Goal: Task Accomplishment & Management: Manage account settings

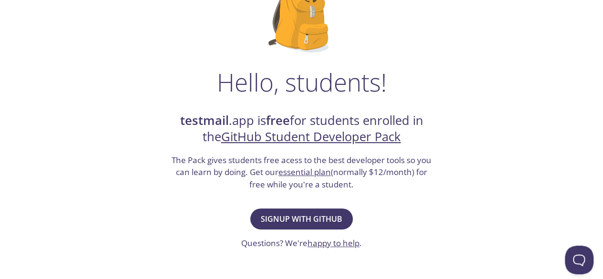
scroll to position [97, 0]
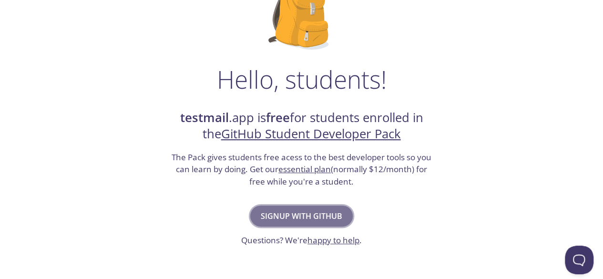
click at [291, 207] on button "Signup with GitHub" at bounding box center [301, 215] width 102 height 21
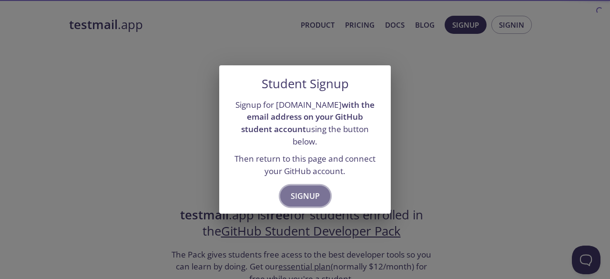
click at [297, 191] on span "Signup" at bounding box center [305, 195] width 29 height 13
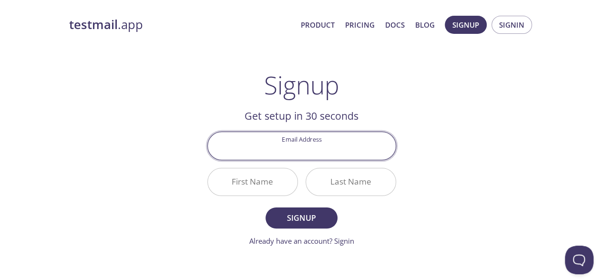
click at [303, 153] on input "Email Address" at bounding box center [302, 145] width 188 height 27
type input "[EMAIL_ADDRESS][DOMAIN_NAME]"
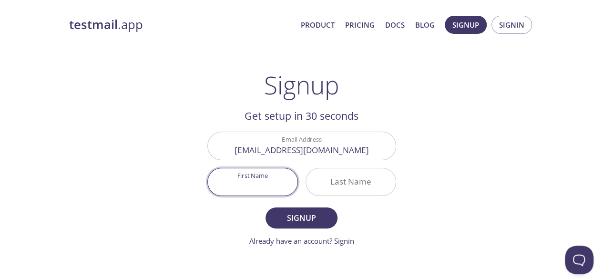
click at [263, 180] on input "First Name" at bounding box center [253, 181] width 90 height 27
type input "M"
type input "[PERSON_NAME]"
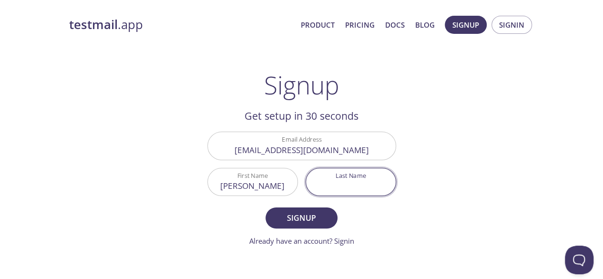
click at [330, 174] on input "Last Name" at bounding box center [351, 181] width 90 height 27
type input "[PERSON_NAME]"
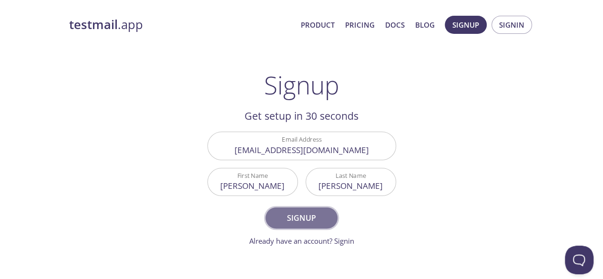
click at [307, 225] on button "Signup" at bounding box center [300, 217] width 71 height 21
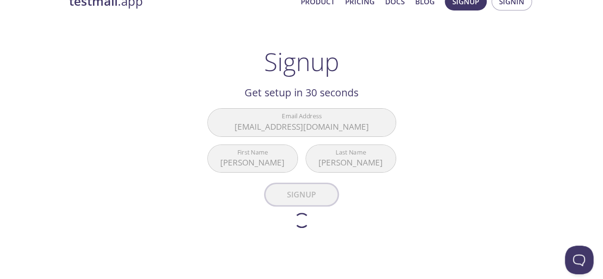
scroll to position [24, 0]
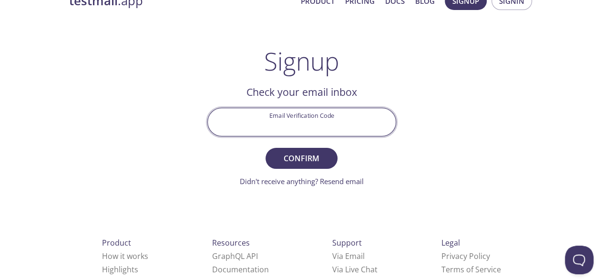
click at [306, 116] on input "Email Verification Code" at bounding box center [302, 121] width 188 height 27
type input "4B91XPP"
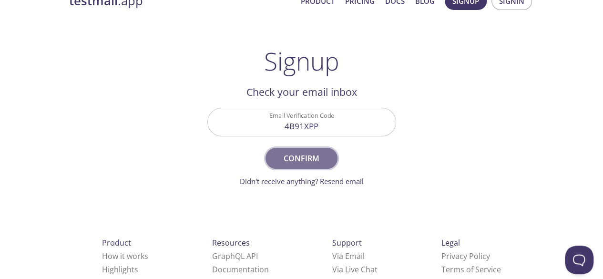
click at [308, 155] on span "Confirm" at bounding box center [301, 158] width 51 height 13
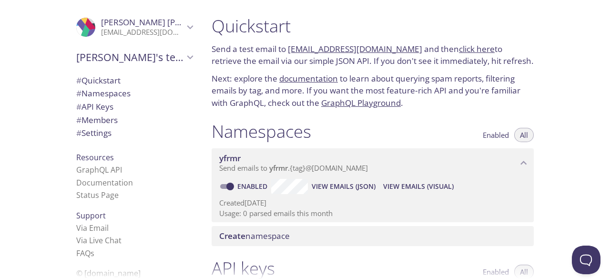
scroll to position [32, 0]
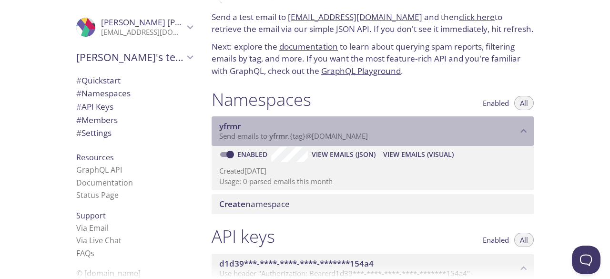
click at [330, 133] on span "Send emails to yfrmr . {tag} @[DOMAIN_NAME]" at bounding box center [293, 136] width 149 height 10
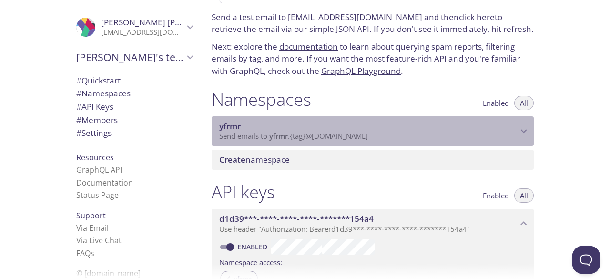
click at [330, 133] on span "Send emails to yfrmr . {tag} @[DOMAIN_NAME]" at bounding box center [293, 136] width 149 height 10
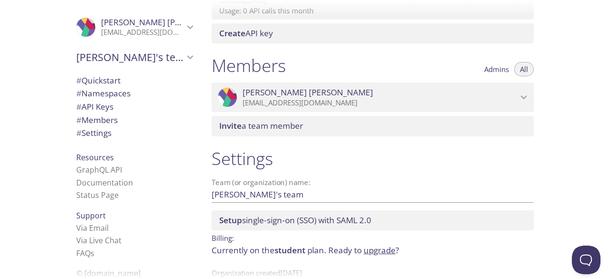
scroll to position [375, 0]
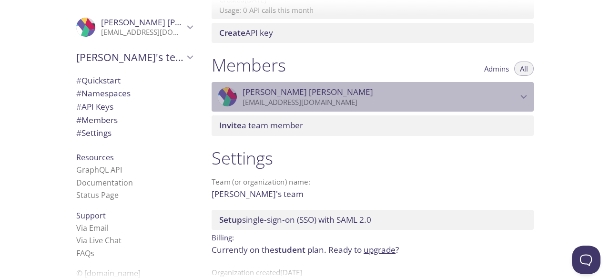
click at [526, 92] on icon "Kamrul Hasan" at bounding box center [524, 97] width 12 height 12
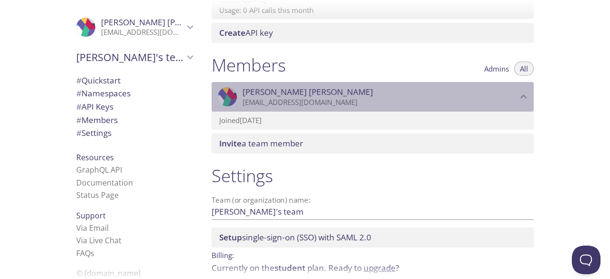
click at [526, 92] on icon "Kamrul Hasan" at bounding box center [524, 97] width 12 height 12
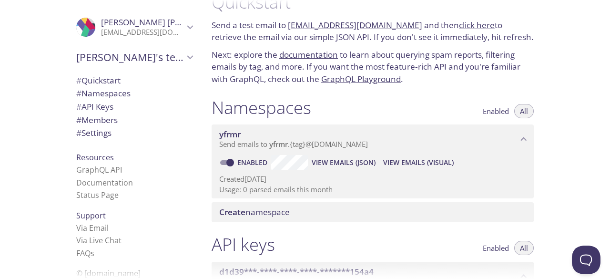
scroll to position [0, 0]
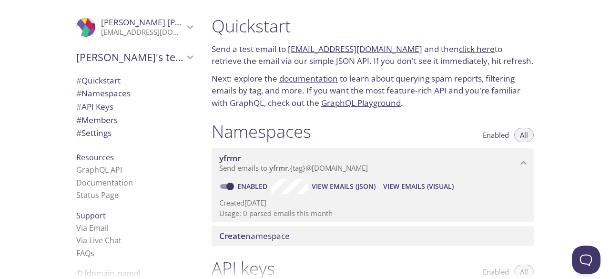
click at [459, 50] on link "click here" at bounding box center [477, 48] width 36 height 11
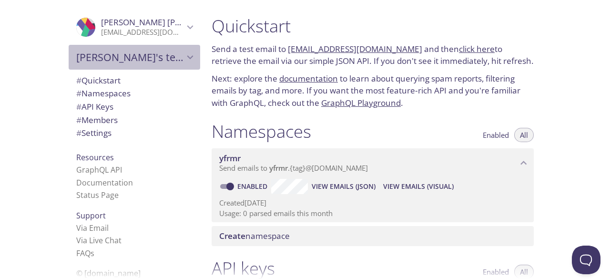
click at [145, 57] on span "[PERSON_NAME]'s team" at bounding box center [130, 57] width 108 height 13
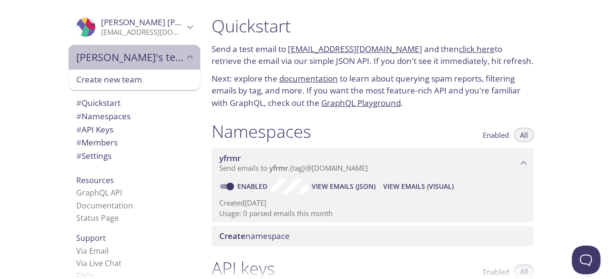
click at [145, 57] on span "[PERSON_NAME]'s team" at bounding box center [130, 57] width 108 height 13
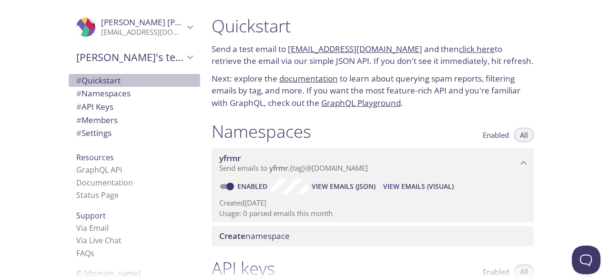
click at [106, 85] on span "# Quickstart" at bounding box center [98, 80] width 44 height 11
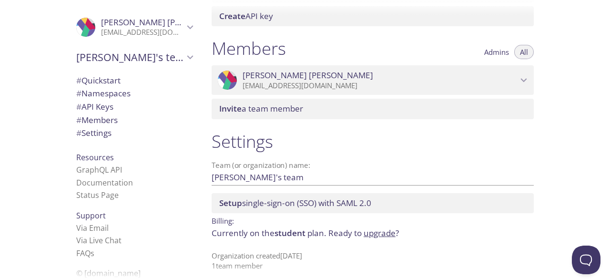
scroll to position [398, 0]
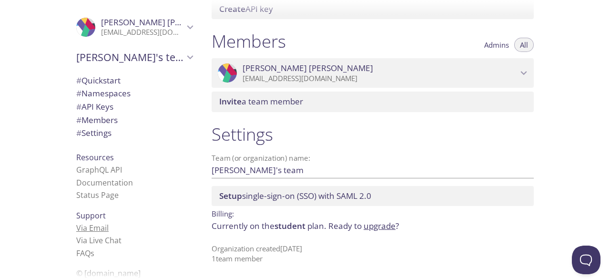
click at [95, 229] on link "Via Email" at bounding box center [92, 228] width 32 height 10
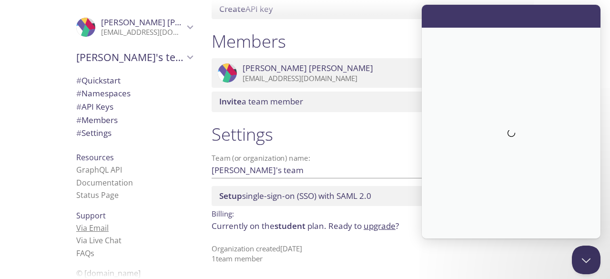
scroll to position [0, 0]
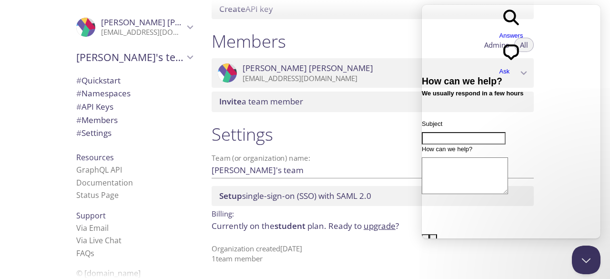
click at [321, 89] on div "Members Admins All .cls-1 { fill: #6d5ca8; } .cls-2 { fill: #3fc191; } .cls-3 {…" at bounding box center [372, 71] width 337 height 92
drag, startPoint x: 375, startPoint y: 41, endPoint x: 409, endPoint y: -41, distance: 89.3
click at [409, 0] on html ".cls-1 { fill: #6d5ca8; } .cls-2 { fill: #3fc191; } .cls-3 { fill: #3b4752; } .…" at bounding box center [305, 139] width 610 height 279
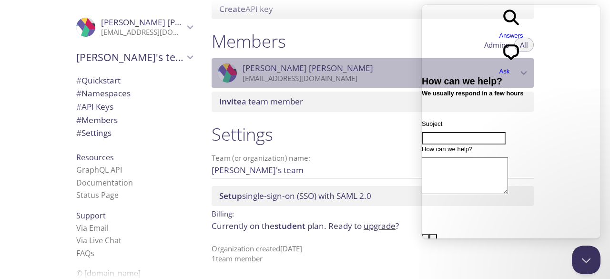
click at [396, 59] on div ".cls-1 { fill: #6d5ca8; } .cls-2 { fill: #3fc191; } .cls-3 { fill: #3b4752; } .…" at bounding box center [373, 73] width 322 height 30
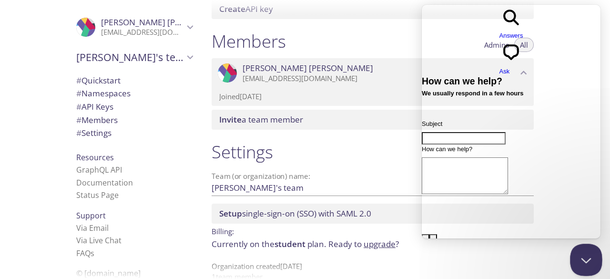
click at [576, 252] on button "Close Beacon popover" at bounding box center [584, 258] width 29 height 29
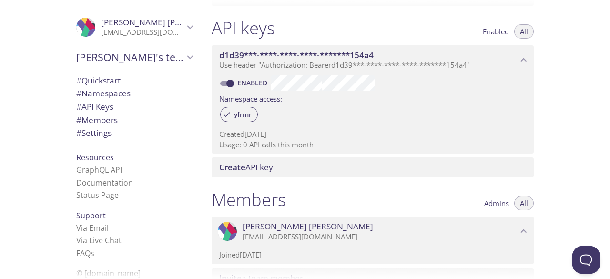
scroll to position [245, 0]
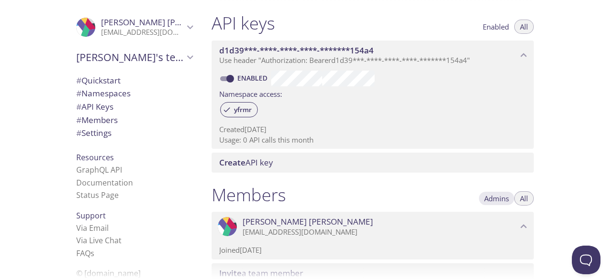
click at [492, 198] on span "Admins" at bounding box center [496, 198] width 25 height 0
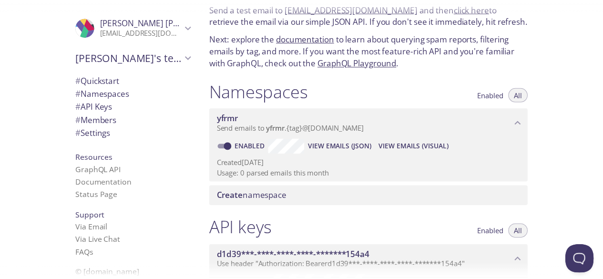
scroll to position [41, 0]
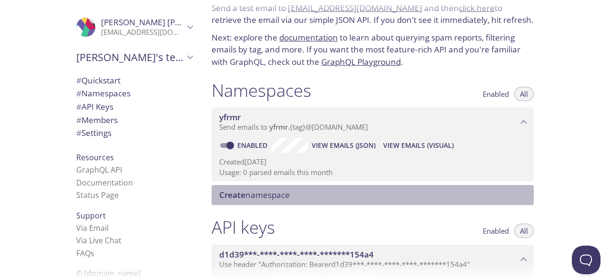
click at [239, 193] on span "Create" at bounding box center [232, 194] width 26 height 11
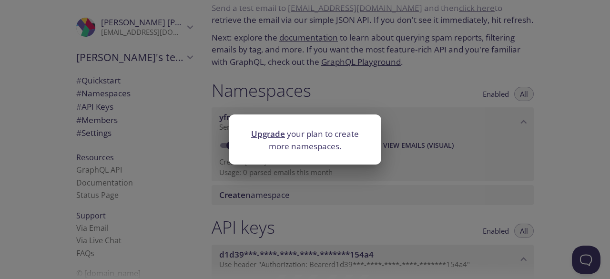
click at [277, 131] on link "Upgrade" at bounding box center [268, 133] width 34 height 11
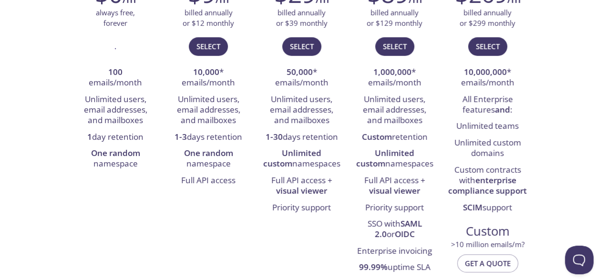
scroll to position [213, 0]
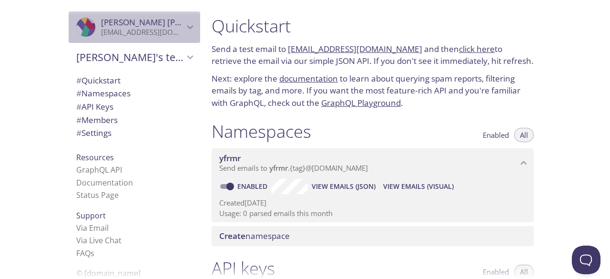
click at [131, 19] on span "[PERSON_NAME]" at bounding box center [166, 22] width 131 height 11
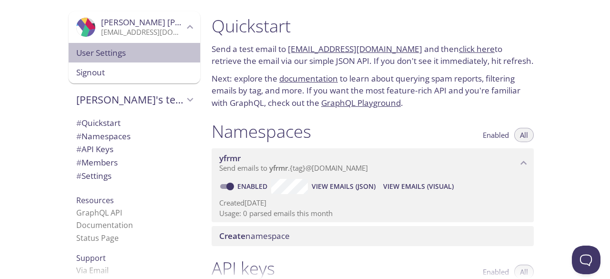
click at [125, 56] on span "User Settings" at bounding box center [134, 53] width 116 height 12
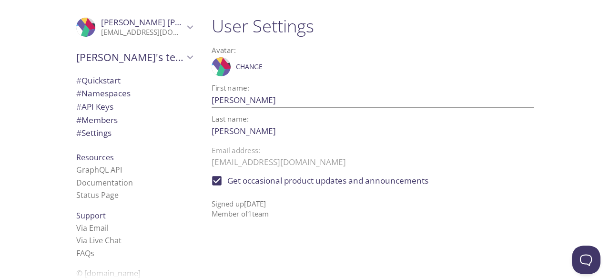
click at [322, 227] on div at bounding box center [372, 229] width 337 height 10
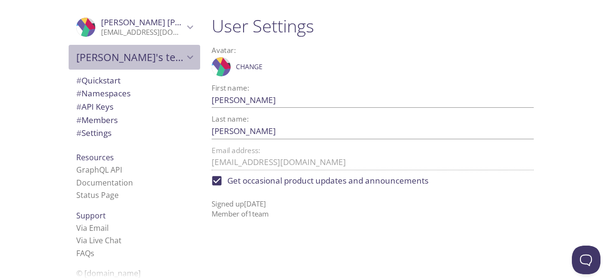
click at [137, 62] on span "[PERSON_NAME]'s team" at bounding box center [130, 57] width 108 height 13
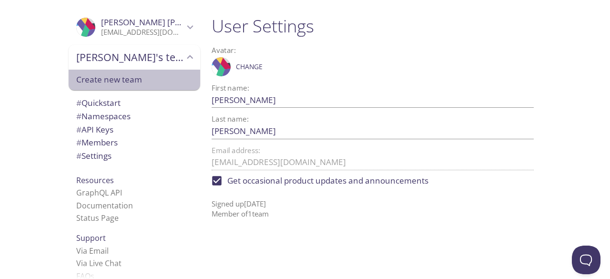
click at [133, 78] on span "Create new team" at bounding box center [134, 79] width 116 height 12
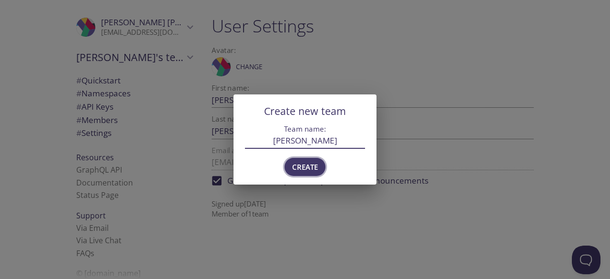
type input "[PERSON_NAME]"
click at [307, 166] on span "Create" at bounding box center [305, 167] width 26 height 12
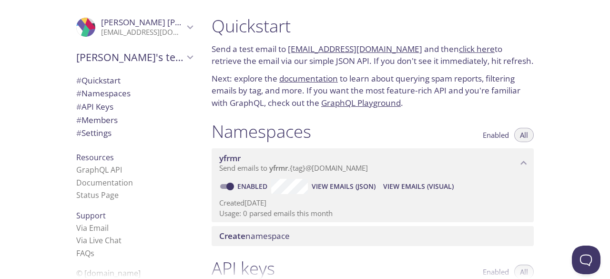
scroll to position [1, 0]
click at [336, 47] on link "[EMAIL_ADDRESS][DOMAIN_NAME]" at bounding box center [355, 47] width 134 height 11
click at [459, 49] on link "click here" at bounding box center [477, 47] width 36 height 11
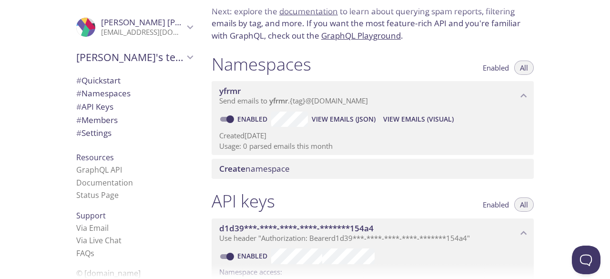
scroll to position [8, 0]
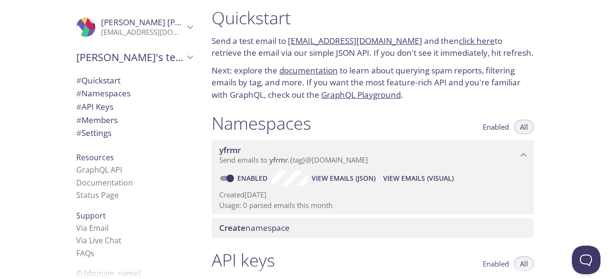
click at [310, 73] on link "documentation" at bounding box center [308, 70] width 59 height 11
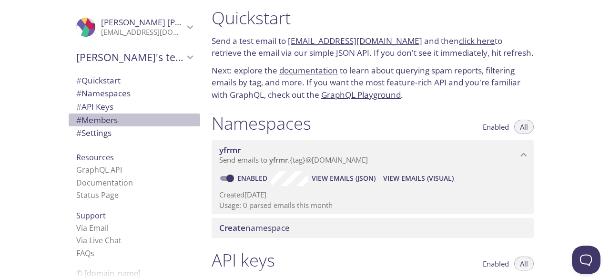
click at [103, 114] on span "# Members" at bounding box center [96, 119] width 41 height 11
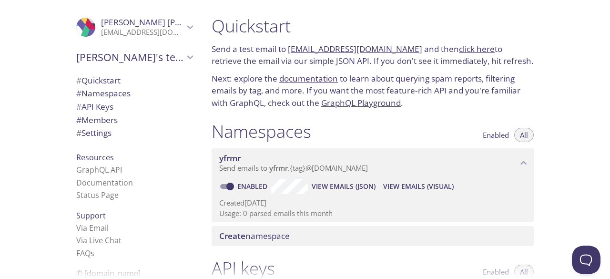
click at [456, 55] on p "Send a test email to [EMAIL_ADDRESS][DOMAIN_NAME] and then click here to retrie…" at bounding box center [373, 55] width 322 height 24
